Goal: Manage account settings

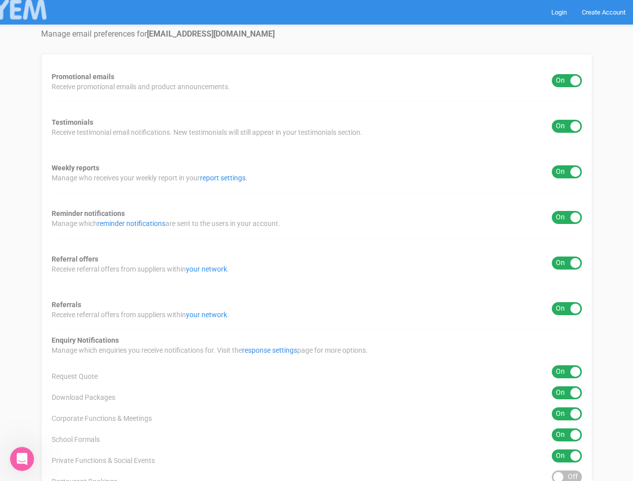
click at [316, 240] on div "Promotional emails ON OFF Receive promotional emails and product announcements.…" at bounding box center [316, 352] width 551 height 596
click at [567, 81] on div "ON OFF" at bounding box center [567, 80] width 30 height 13
click at [567, 126] on div "ON OFF" at bounding box center [567, 126] width 30 height 13
click at [567, 172] on div "ON OFF" at bounding box center [567, 171] width 30 height 13
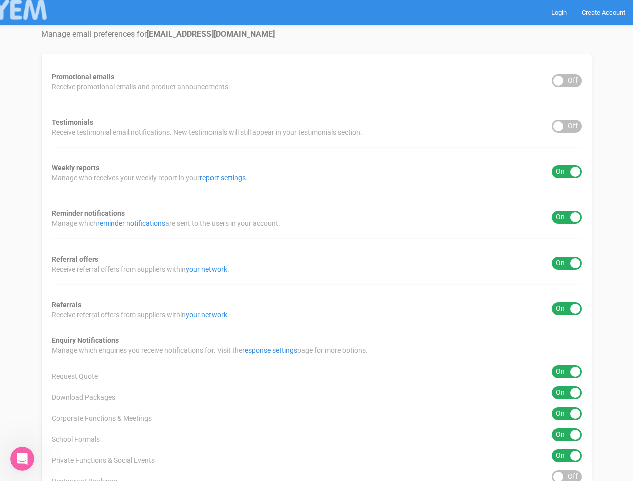
click at [567, 217] on div "ON OFF" at bounding box center [567, 217] width 30 height 13
click at [567, 263] on div "ON OFF" at bounding box center [567, 263] width 30 height 13
click at [567, 309] on div "ON OFF" at bounding box center [567, 308] width 30 height 13
click at [567, 372] on div "ON OFF" at bounding box center [567, 371] width 30 height 13
